Goal: Task Accomplishment & Management: Complete application form

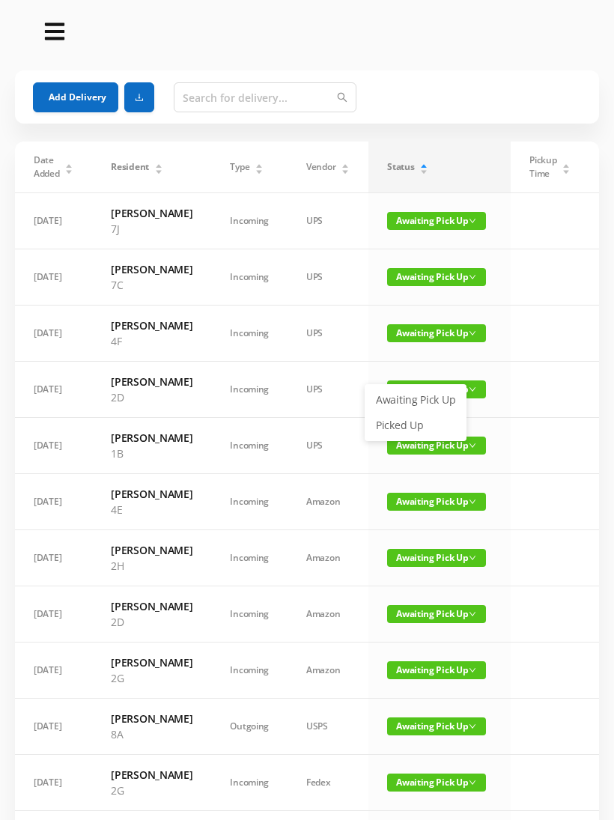
click at [375, 435] on link "Picked Up" at bounding box center [415, 425] width 97 height 24
click at [8, 470] on div "Date Added Resident Type Vendor Status Pickup Time Received By Packages 09/05/2…" at bounding box center [307, 751] width 602 height 1221
click at [8, 472] on div "Date Added Resident Type Vendor Status Pickup Time Received By Packages 09/05/2…" at bounding box center [307, 751] width 602 height 1221
click at [128, 32] on div at bounding box center [295, 31] width 537 height 24
click at [416, 398] on span "Awaiting Pick Up" at bounding box center [436, 389] width 99 height 18
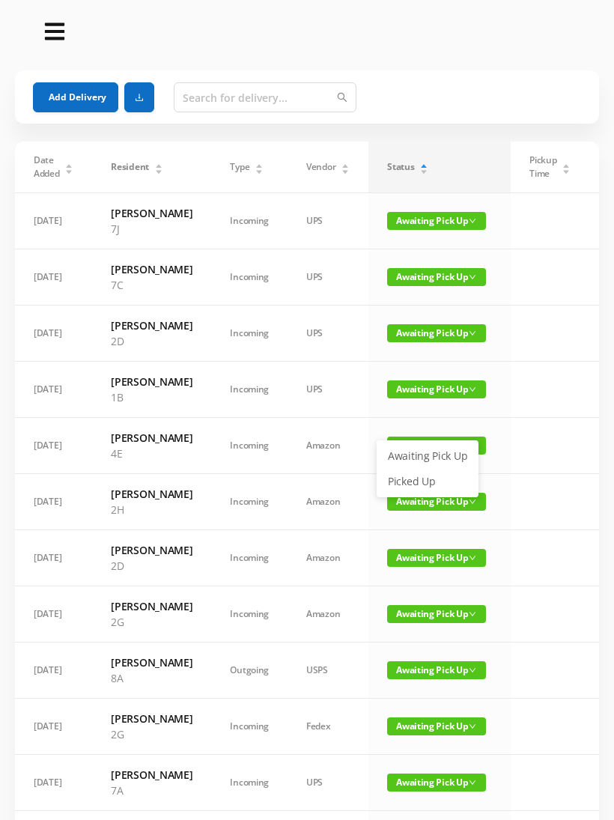
click at [397, 486] on link "Picked Up" at bounding box center [427, 481] width 97 height 24
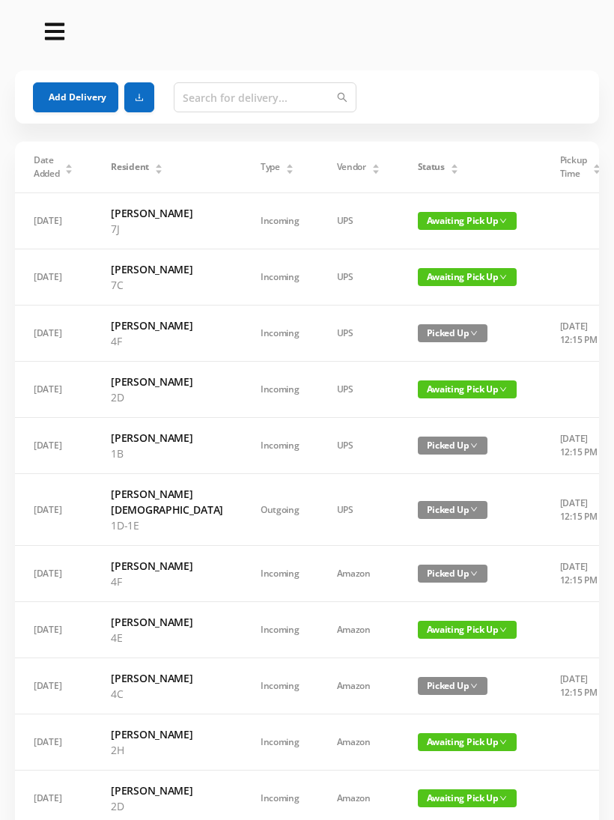
click at [418, 160] on div "Status" at bounding box center [438, 166] width 41 height 13
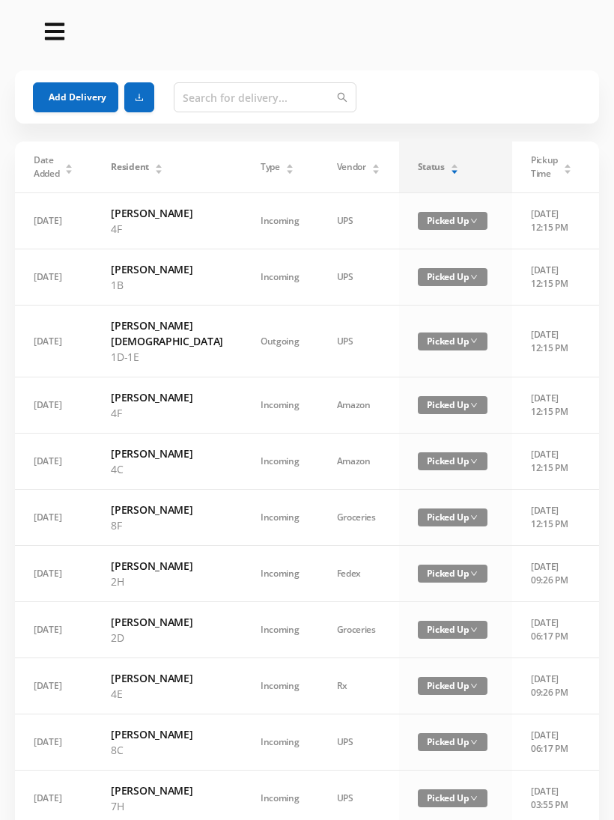
click at [419, 160] on div "Status" at bounding box center [438, 166] width 41 height 13
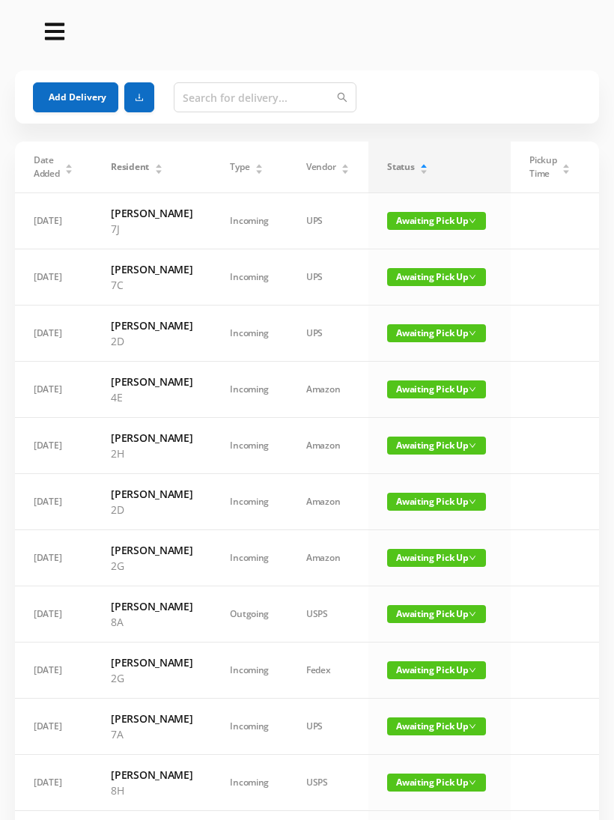
click at [85, 95] on button "Add Delivery" at bounding box center [75, 97] width 85 height 30
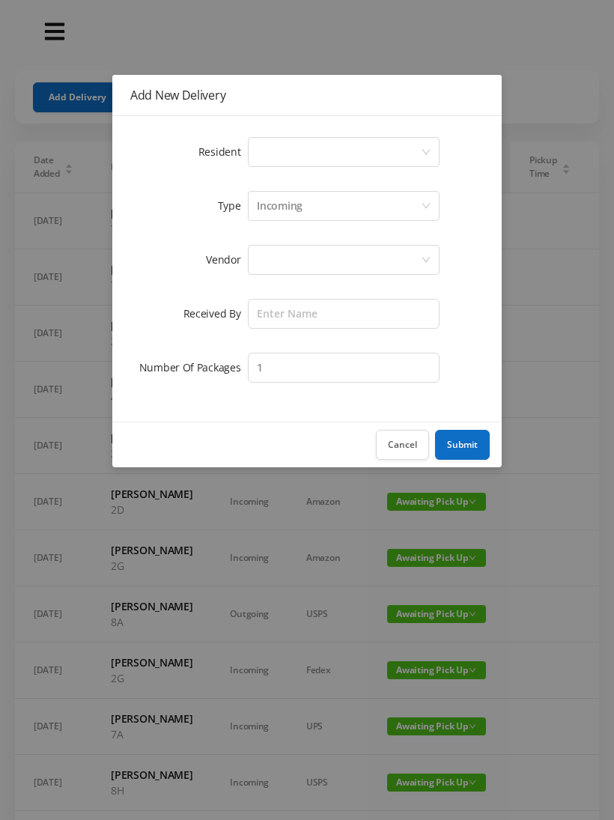
click at [422, 151] on icon "icon: down" at bounding box center [425, 151] width 9 height 9
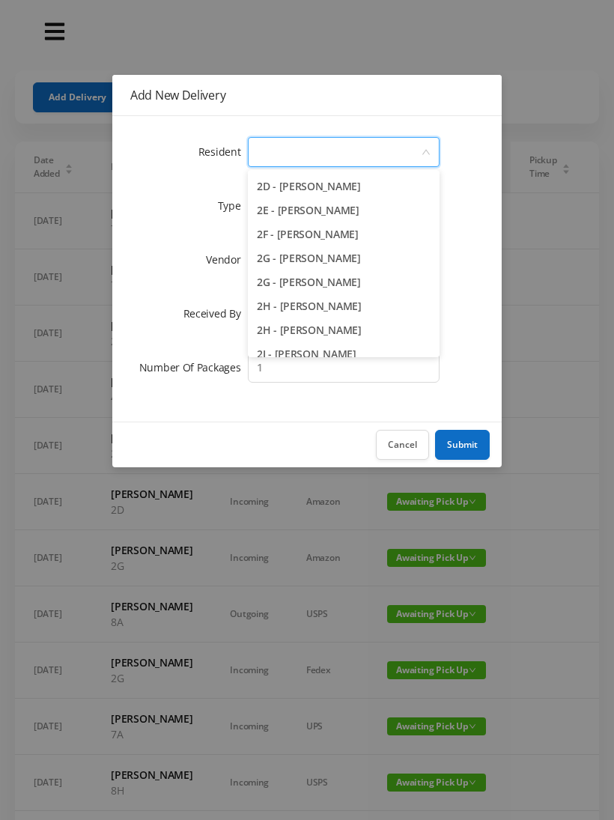
scroll to position [414, 0]
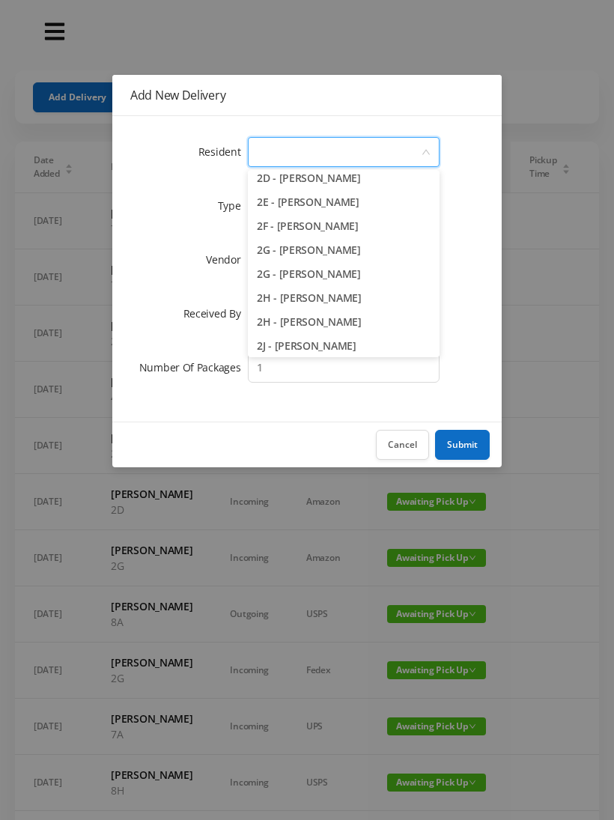
click at [328, 203] on li "2E - [PERSON_NAME]" at bounding box center [344, 202] width 192 height 24
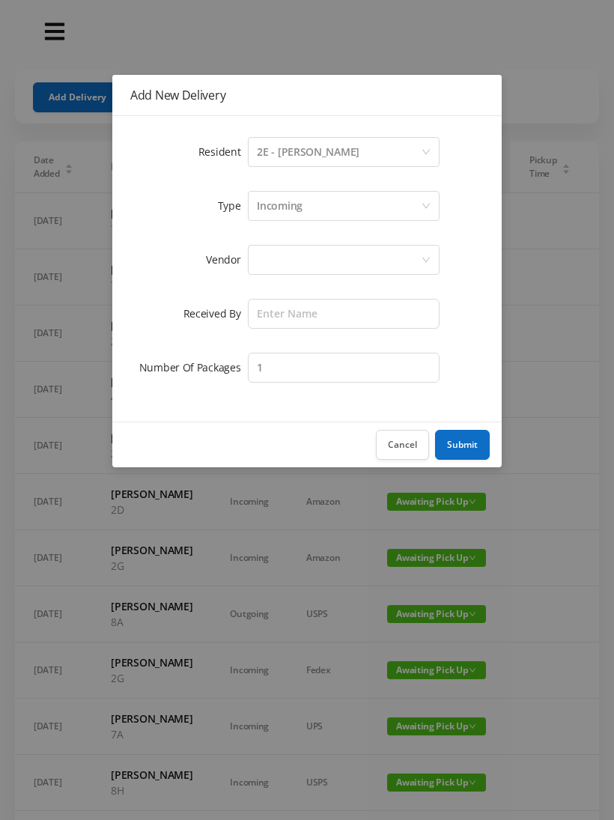
click at [368, 258] on div at bounding box center [339, 259] width 164 height 28
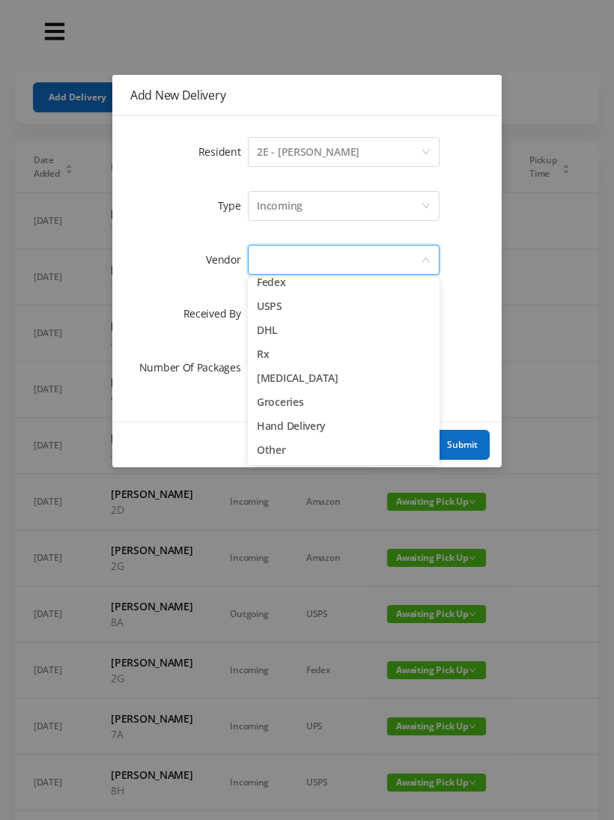
scroll to position [58, 0]
click at [282, 445] on li "Other" at bounding box center [344, 450] width 192 height 24
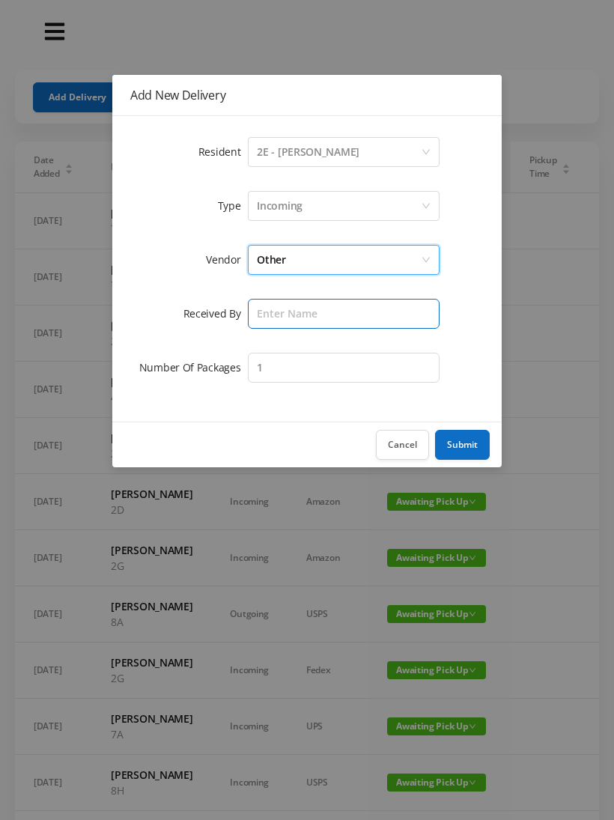
click at [330, 316] on input "text" at bounding box center [344, 314] width 192 height 30
type input "[PERSON_NAME]"
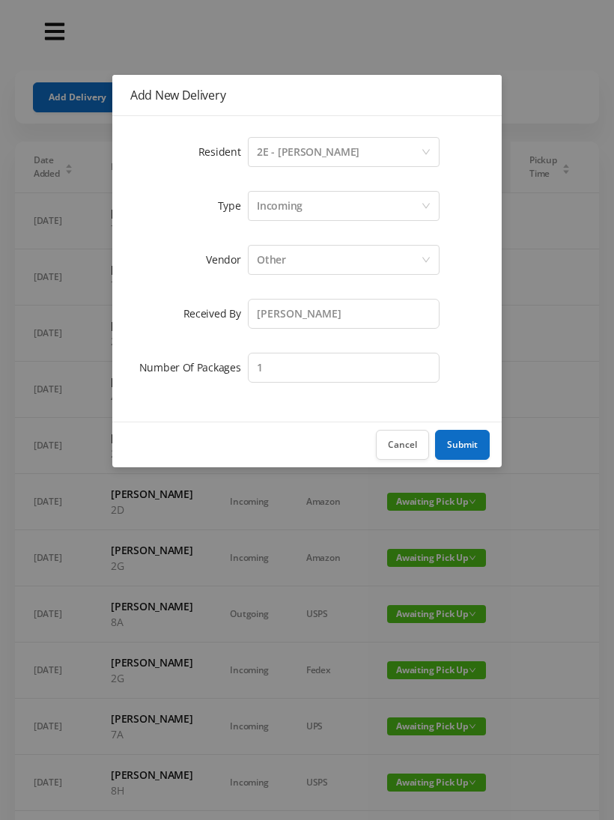
click at [468, 442] on button "Submit" at bounding box center [462, 445] width 55 height 30
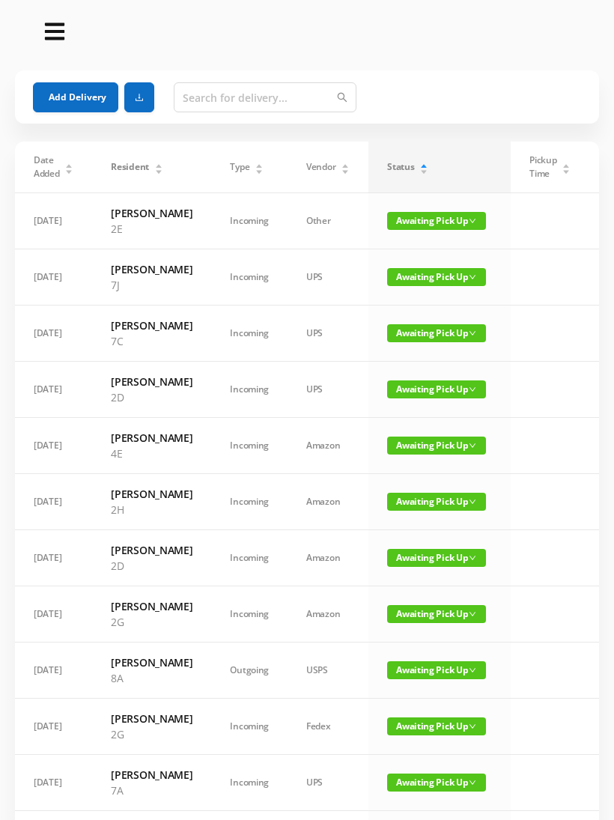
click at [83, 88] on button "Add Delivery" at bounding box center [75, 97] width 85 height 30
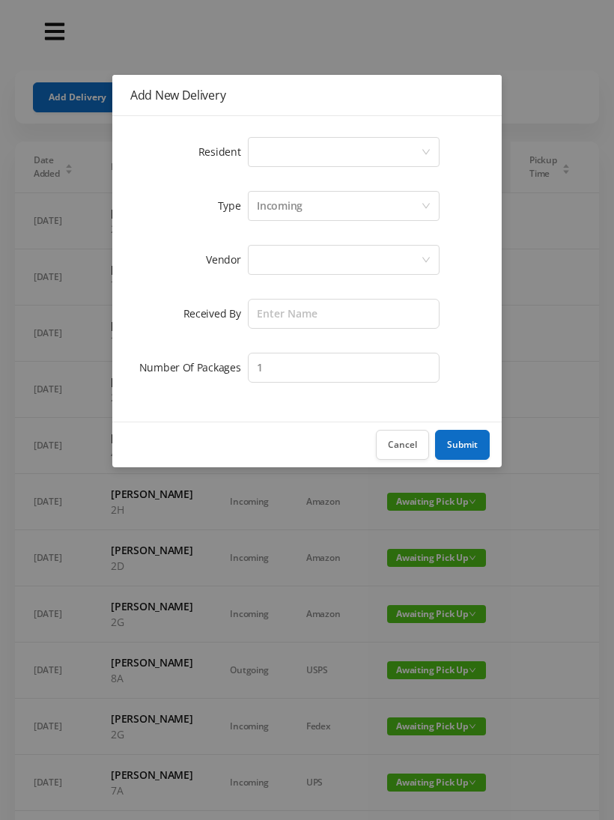
click at [417, 155] on div "Select a person" at bounding box center [339, 152] width 164 height 28
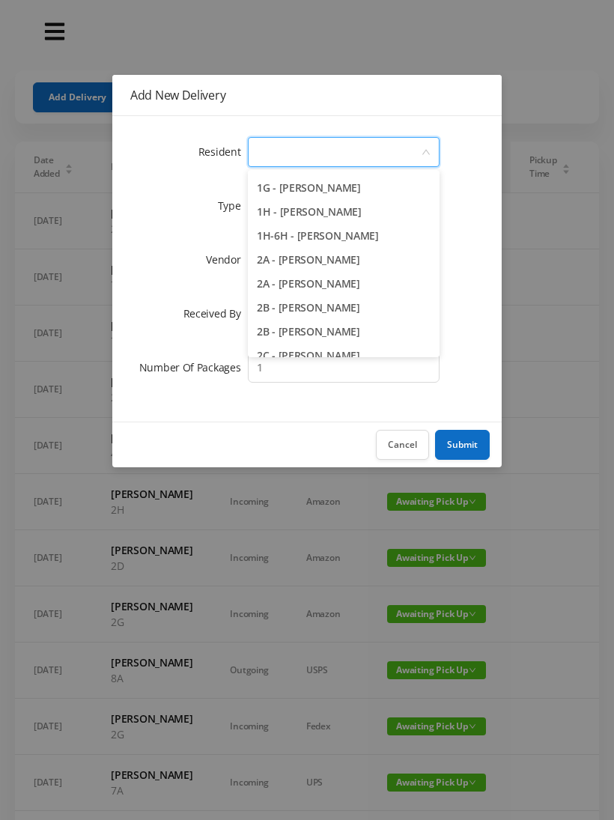
scroll to position [192, 0]
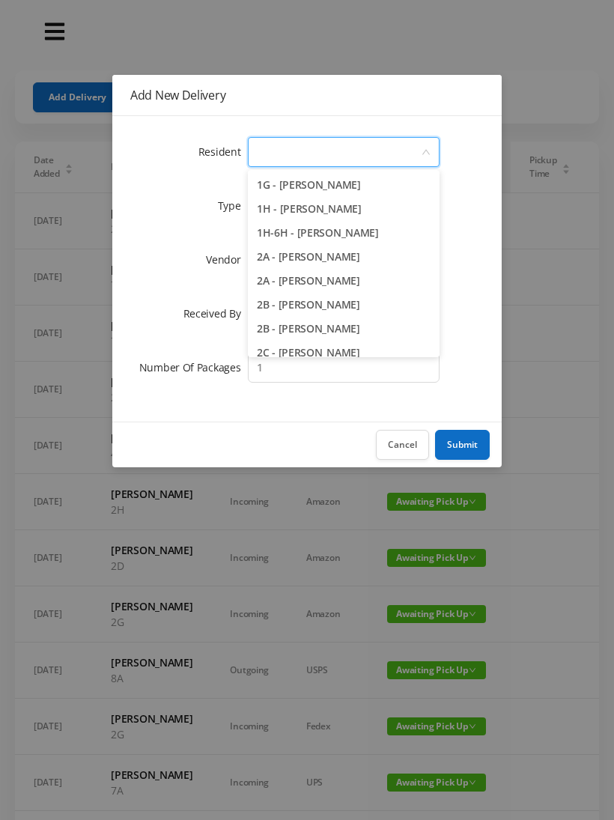
click at [326, 286] on li "2A - [PERSON_NAME]" at bounding box center [344, 281] width 192 height 24
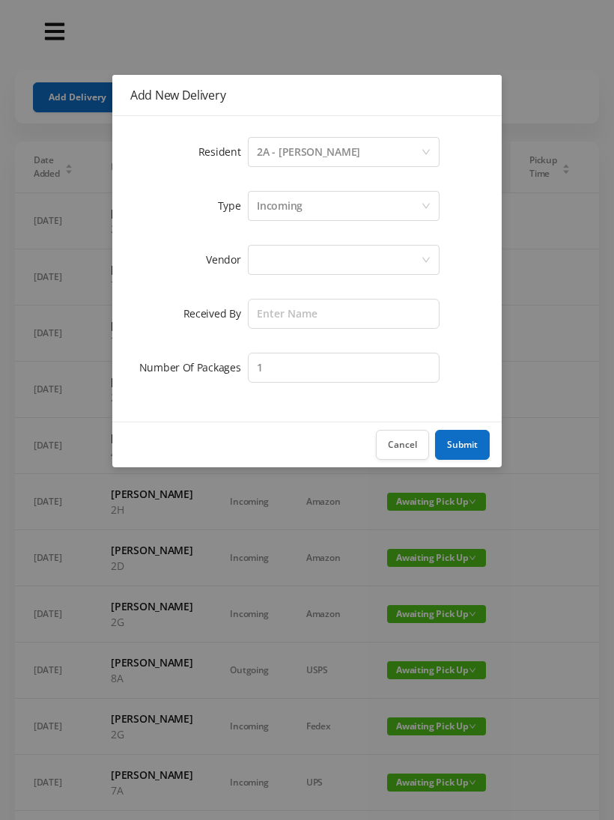
click at [344, 262] on div at bounding box center [339, 259] width 164 height 28
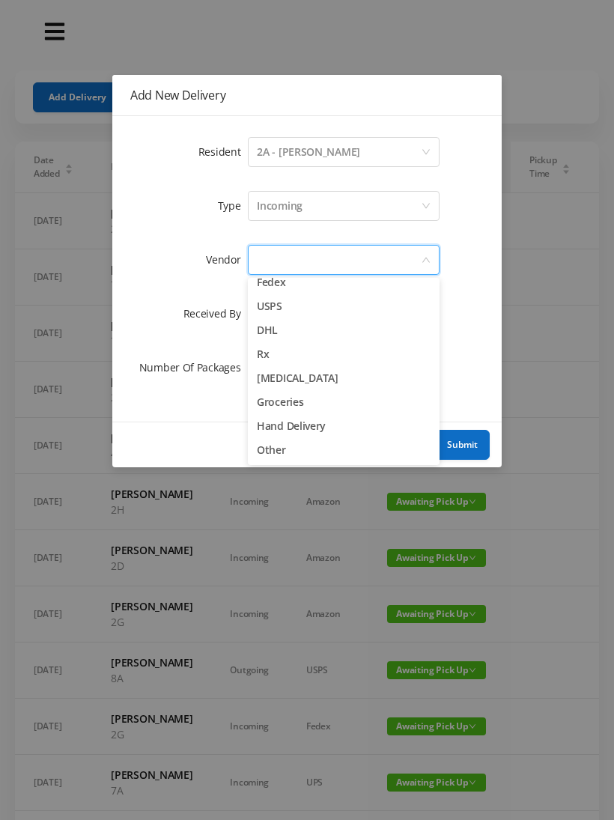
scroll to position [58, 0]
click at [295, 442] on li "Other" at bounding box center [344, 450] width 192 height 24
click at [293, 451] on div "Cancel Submit" at bounding box center [306, 444] width 389 height 46
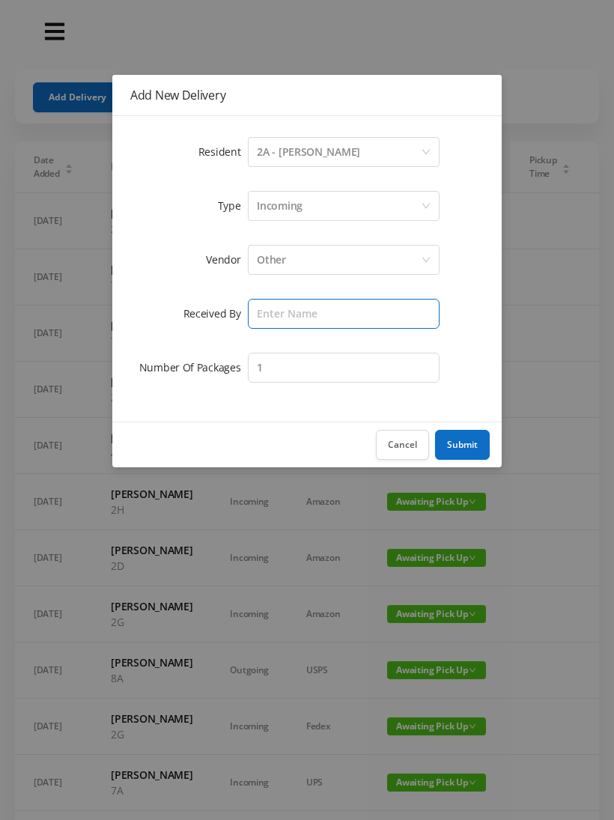
click at [341, 316] on input "text" at bounding box center [344, 314] width 192 height 30
type input "[PERSON_NAME]"
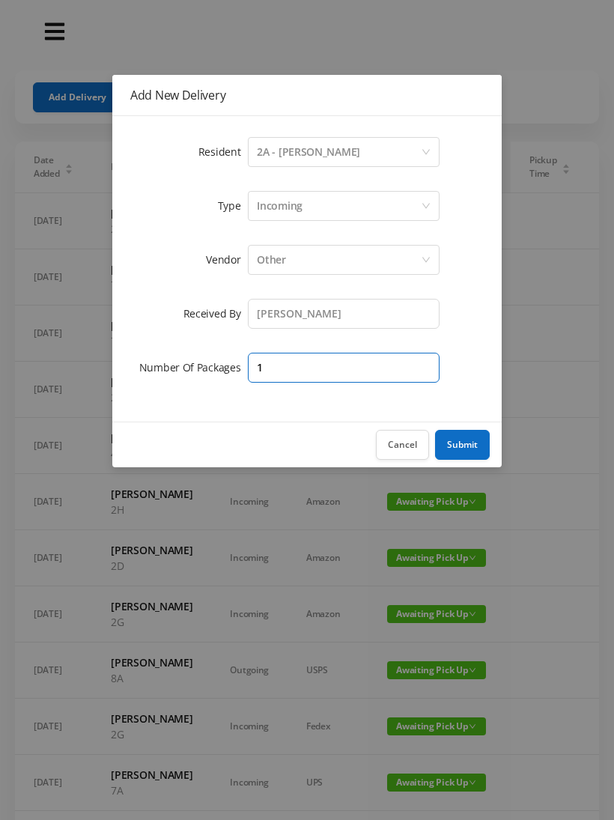
click at [393, 367] on input "1" at bounding box center [344, 368] width 192 height 30
type input "2"
click at [466, 445] on button "Submit" at bounding box center [462, 445] width 55 height 30
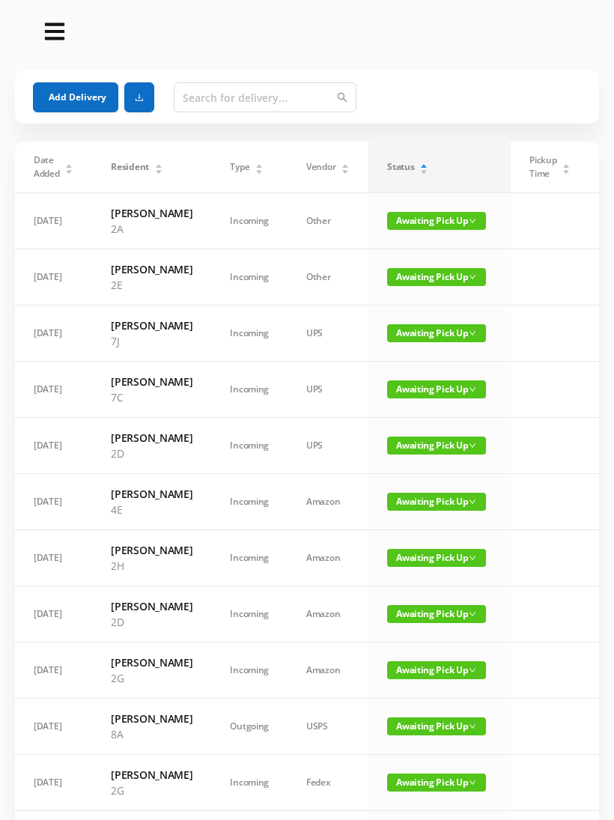
click at [77, 102] on button "Add Delivery" at bounding box center [75, 97] width 85 height 30
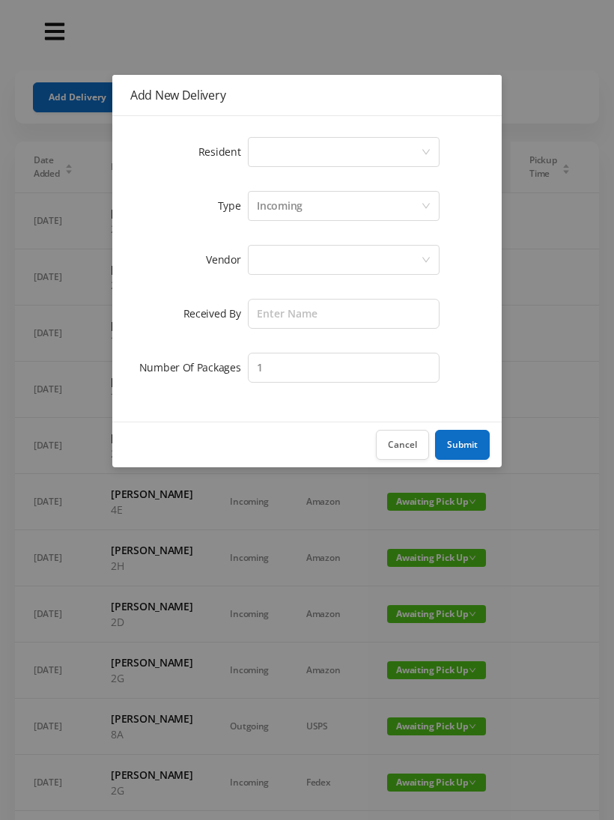
click at [418, 148] on div "Select a person" at bounding box center [339, 152] width 164 height 28
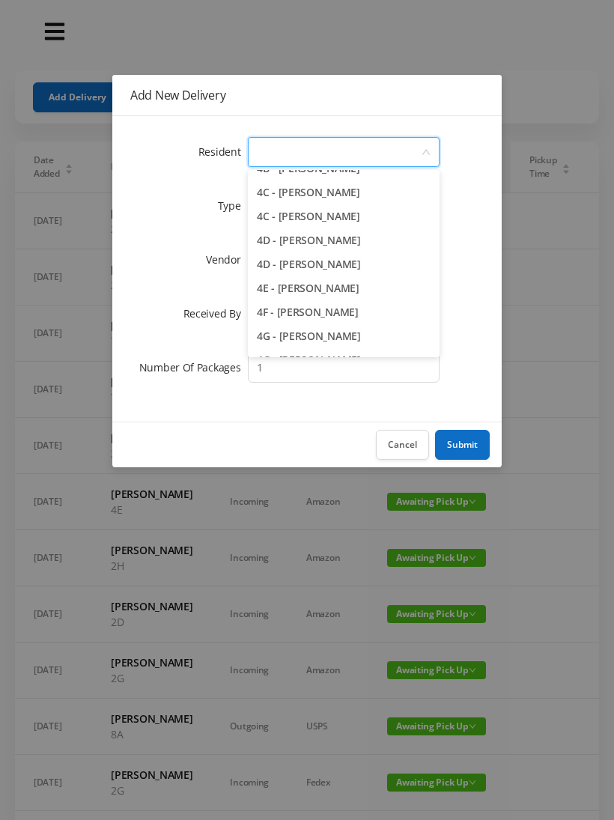
scroll to position [927, 0]
click at [338, 309] on li "4F - [PERSON_NAME]" at bounding box center [344, 311] width 192 height 24
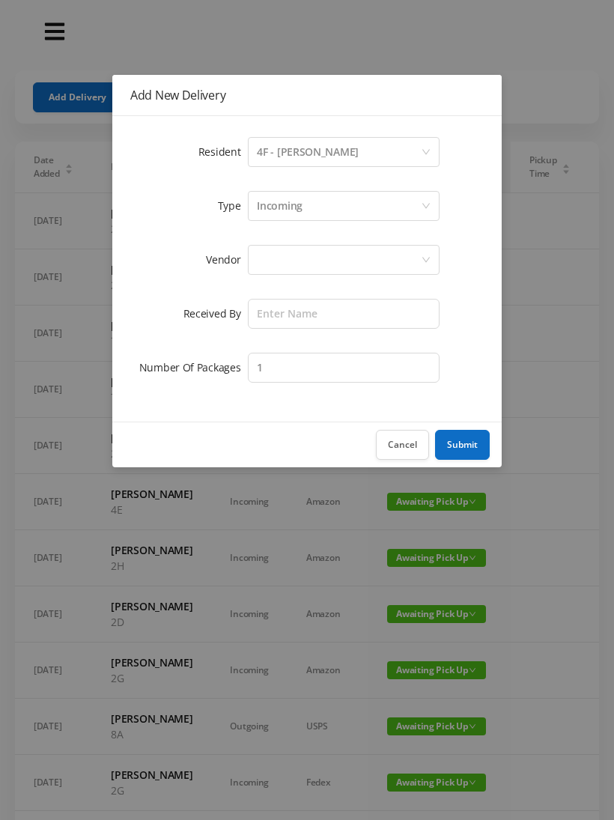
click at [373, 254] on div at bounding box center [339, 259] width 164 height 28
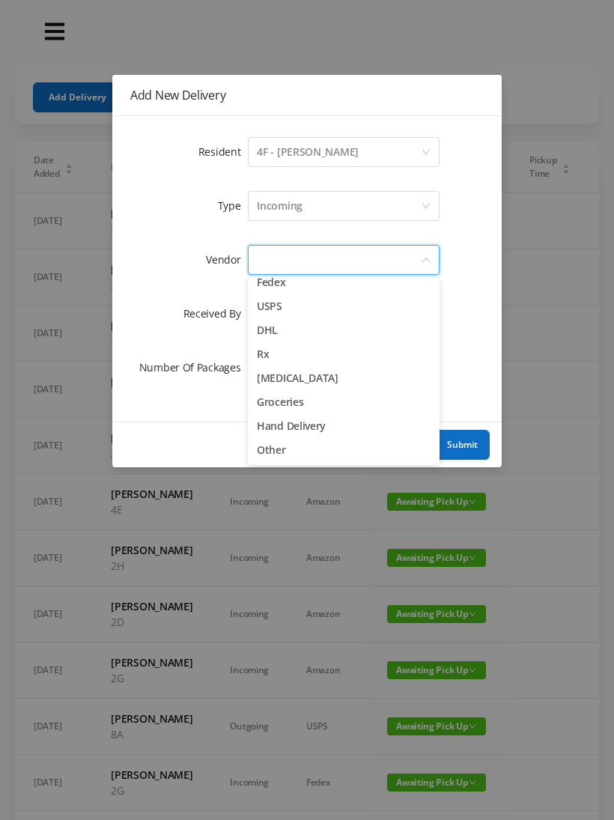
scroll to position [58, 0]
click at [284, 448] on li "Other" at bounding box center [344, 450] width 192 height 24
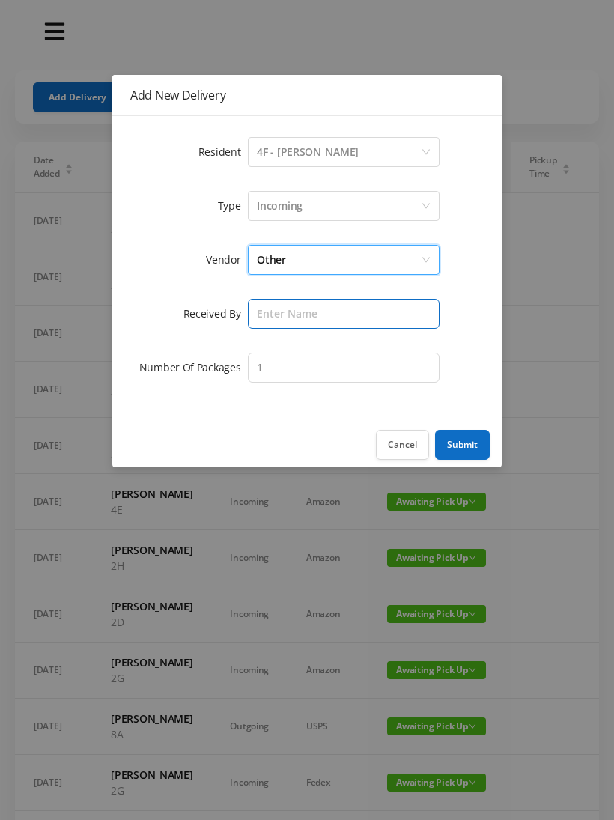
click at [341, 311] on input "text" at bounding box center [344, 314] width 192 height 30
type input "[PERSON_NAME]"
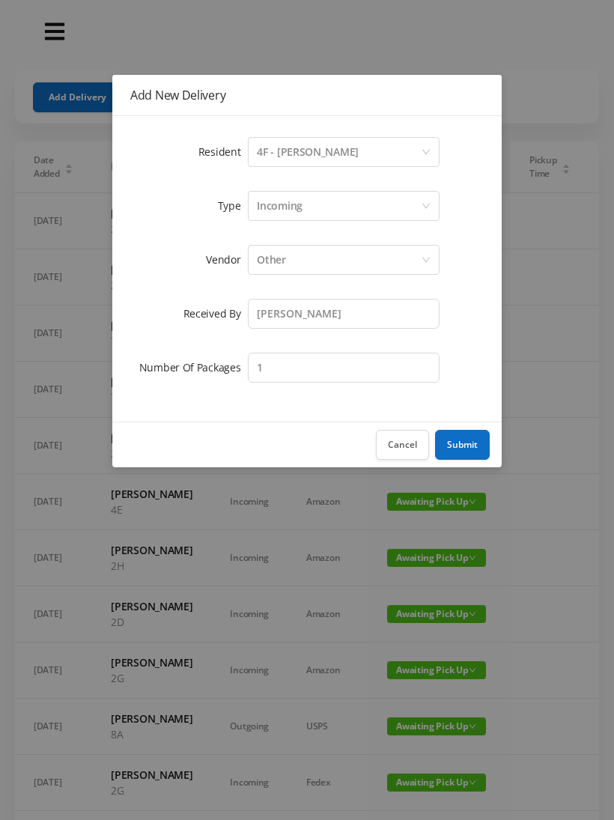
click at [468, 436] on button "Submit" at bounding box center [462, 445] width 55 height 30
